Goal: Information Seeking & Learning: Learn about a topic

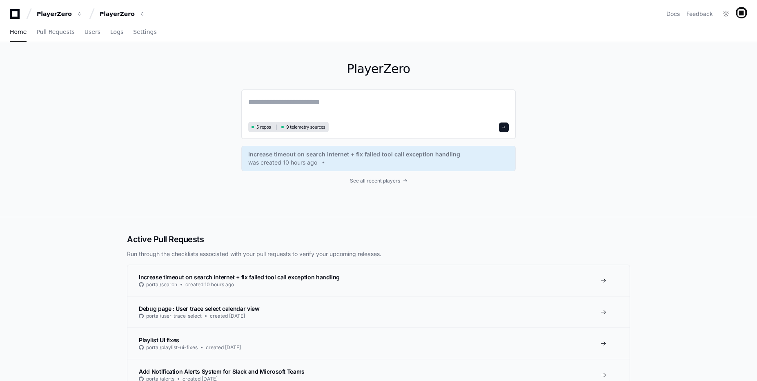
click at [282, 104] on textarea at bounding box center [378, 107] width 260 height 23
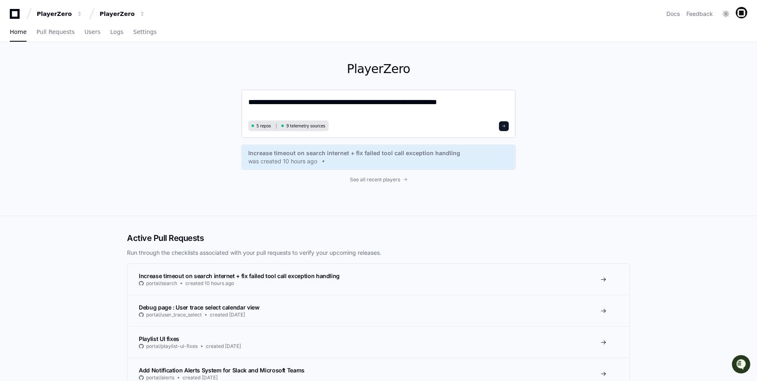
type textarea "**********"
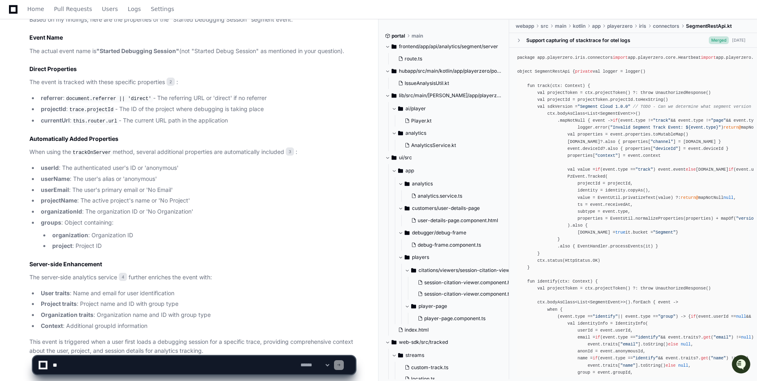
scroll to position [538, 0]
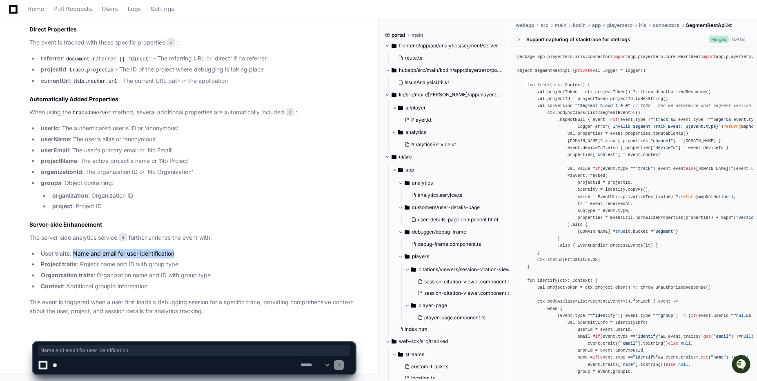
drag, startPoint x: 73, startPoint y: 252, endPoint x: 214, endPoint y: 252, distance: 140.8
click at [214, 252] on li "User traits : Name and email for user identification" at bounding box center [196, 253] width 317 height 9
click at [212, 261] on li "Project traits : Project name and ID with group type" at bounding box center [196, 264] width 317 height 9
drag, startPoint x: 202, startPoint y: 260, endPoint x: 80, endPoint y: 267, distance: 122.6
click at [80, 267] on li "Project traits : Project name and ID with group type" at bounding box center [196, 264] width 317 height 9
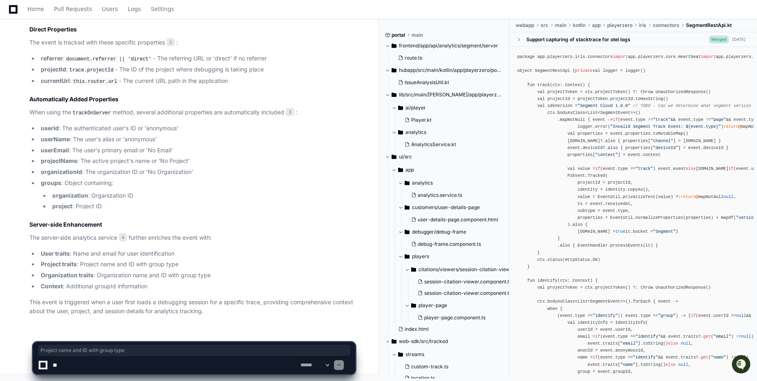
click at [96, 276] on li "Organization traits : Organization name and ID with group type" at bounding box center [196, 275] width 317 height 9
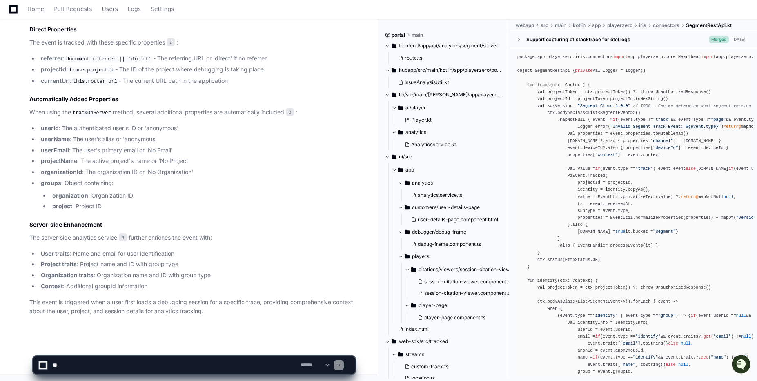
click at [162, 262] on li "Project traits : Project name and ID with group type" at bounding box center [196, 264] width 317 height 9
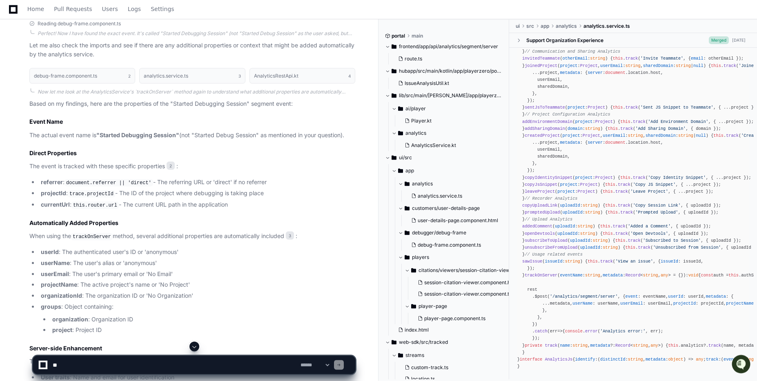
scroll to position [502, 0]
click at [171, 167] on span "2" at bounding box center [171, 166] width 8 height 8
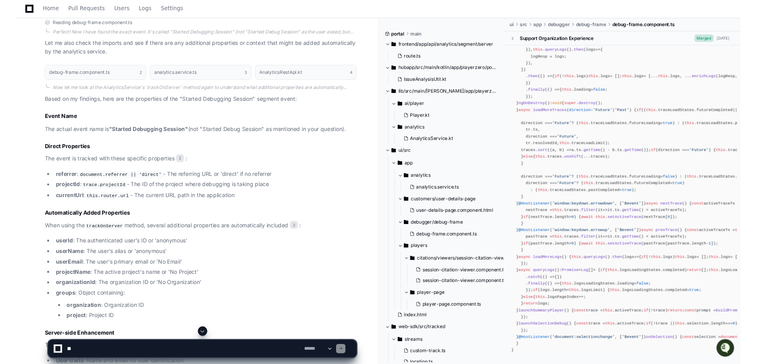
scroll to position [905, 0]
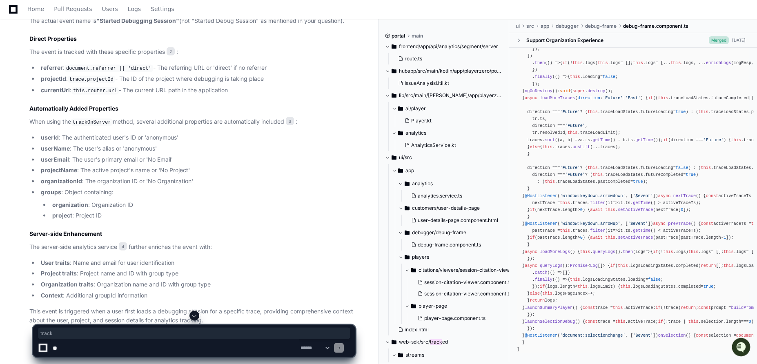
scroll to position [521, 0]
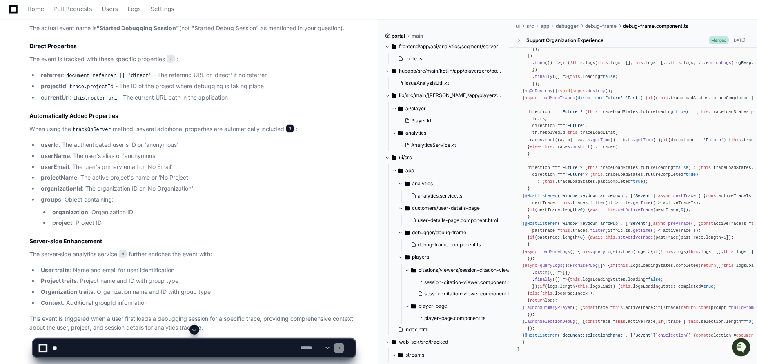
click at [294, 129] on span "3" at bounding box center [290, 128] width 8 height 8
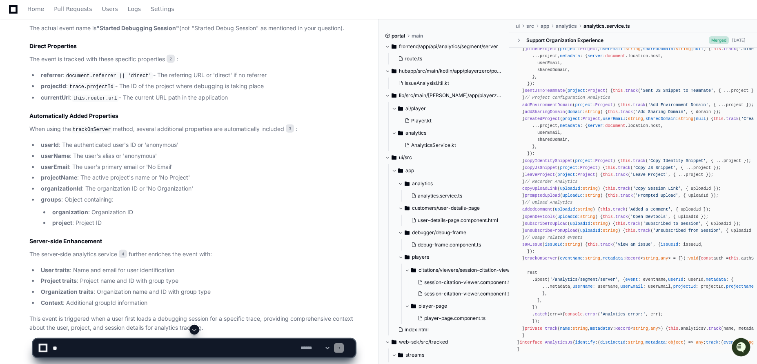
scroll to position [458, 0]
